Goal: Task Accomplishment & Management: Complete application form

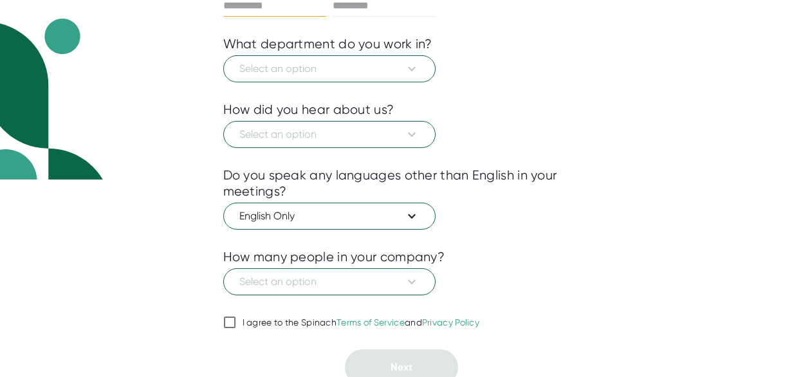
scroll to position [203, 0]
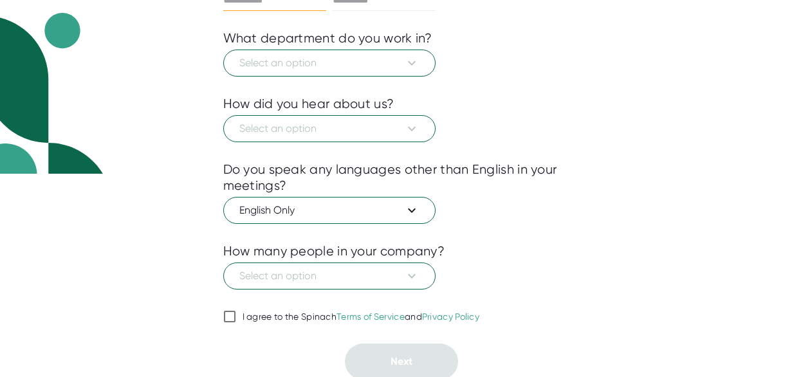
click at [232, 312] on input "I agree to the Spinach Terms of Service and Privacy Policy" at bounding box center [229, 316] width 13 height 15
checkbox input "true"
click at [315, 58] on span "Select an option" at bounding box center [329, 62] width 180 height 15
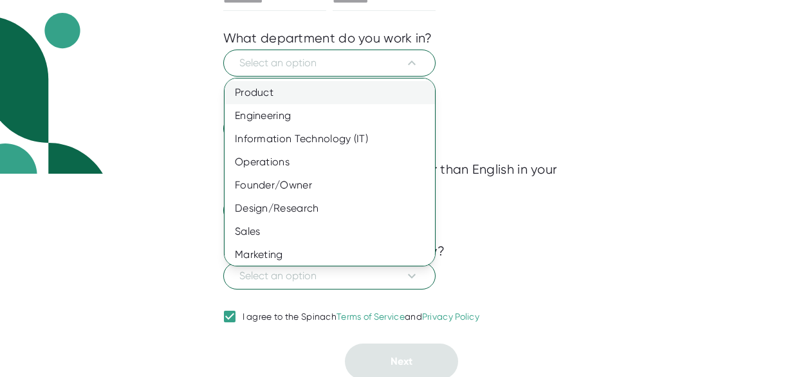
click at [262, 89] on div "Product" at bounding box center [329, 92] width 210 height 23
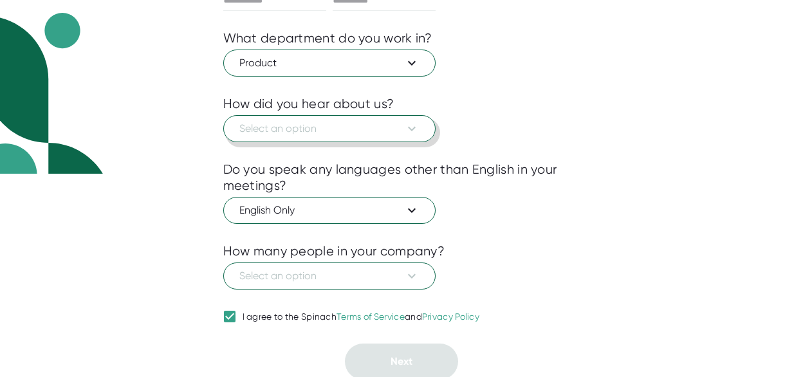
click at [360, 129] on span "Select an option" at bounding box center [329, 128] width 180 height 15
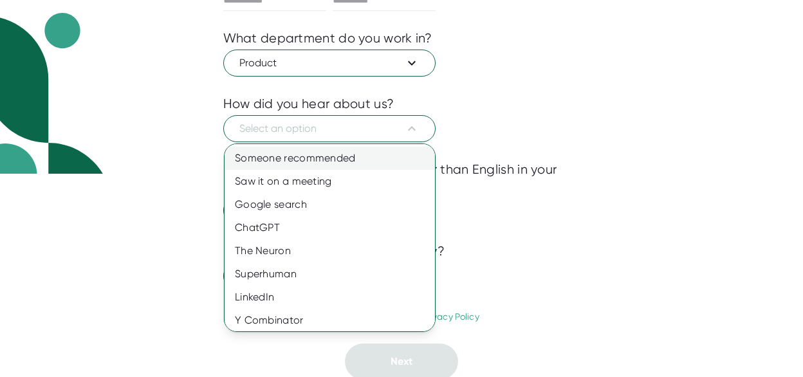
click at [312, 157] on div "Someone recommended" at bounding box center [329, 158] width 210 height 23
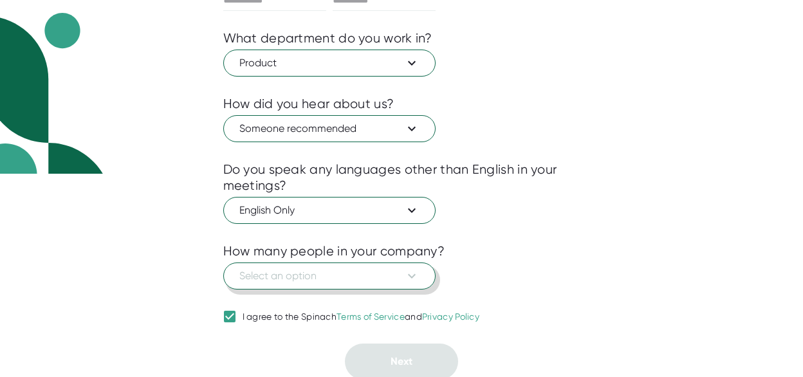
click at [323, 275] on span "Select an option" at bounding box center [329, 275] width 180 height 15
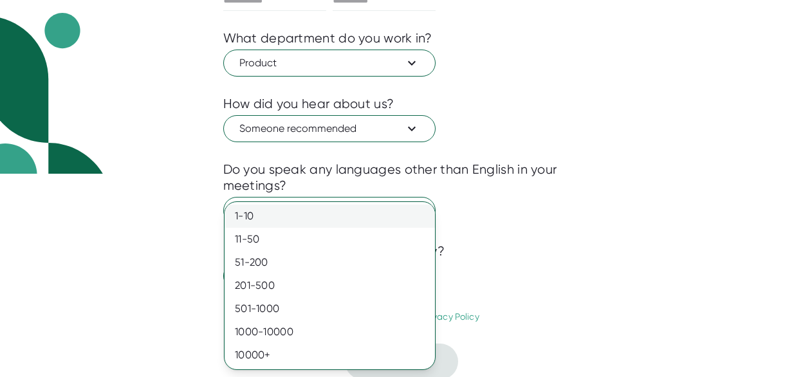
click at [275, 216] on div "1-10" at bounding box center [329, 216] width 210 height 23
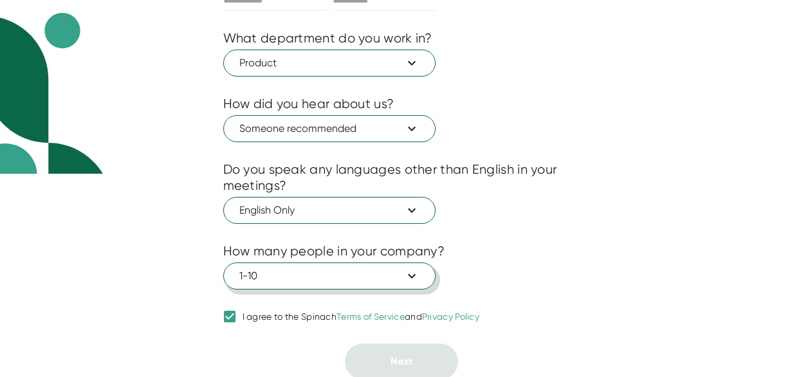
scroll to position [0, 0]
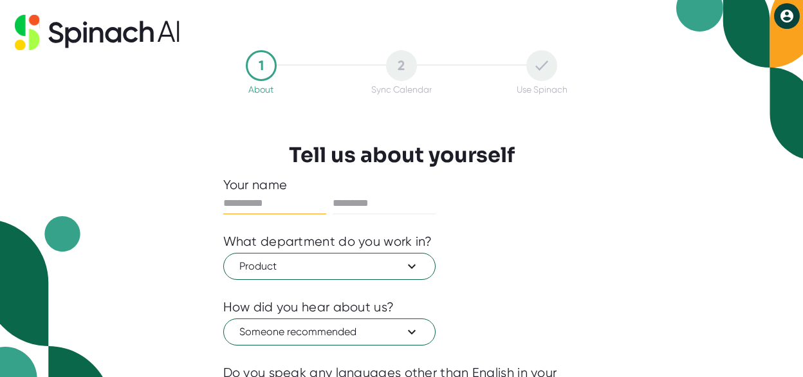
click at [256, 202] on input "text" at bounding box center [274, 203] width 103 height 21
type input "****"
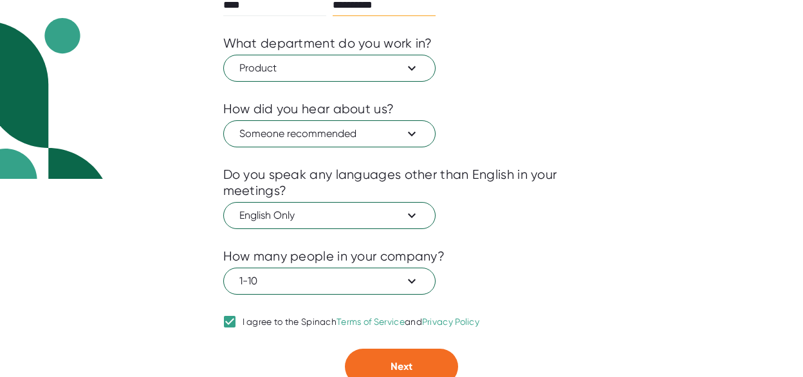
scroll to position [203, 0]
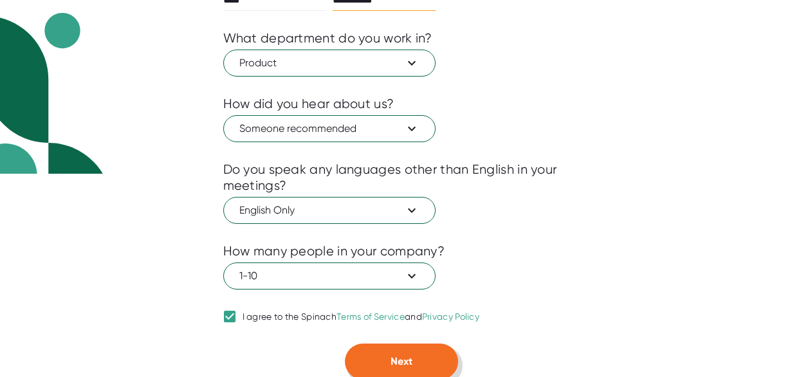
type input "**********"
click at [410, 359] on span "Next" at bounding box center [401, 361] width 22 height 12
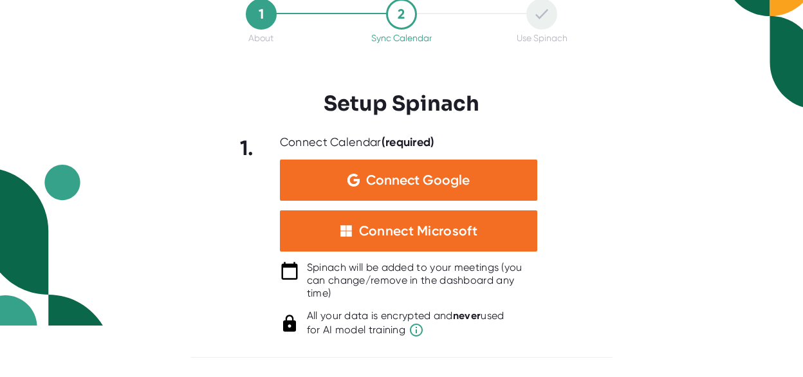
scroll to position [50, 0]
